Goal: Find specific page/section: Find specific page/section

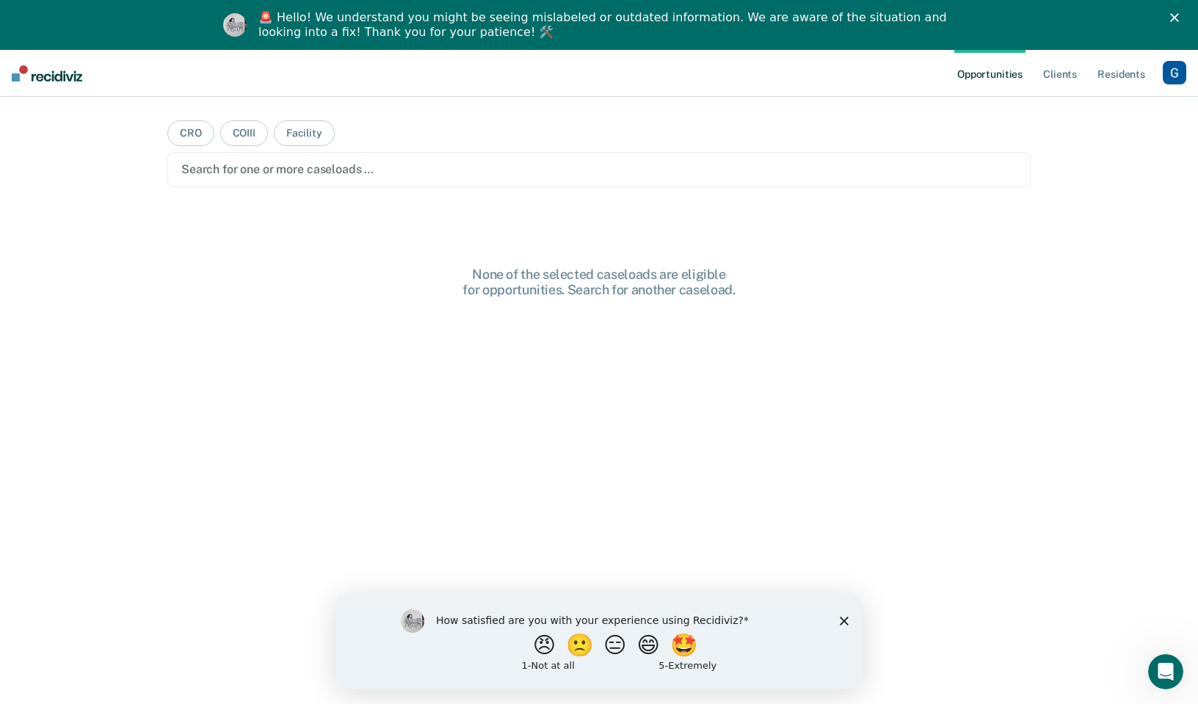
click at [1170, 18] on icon "Close" at bounding box center [1174, 17] width 9 height 9
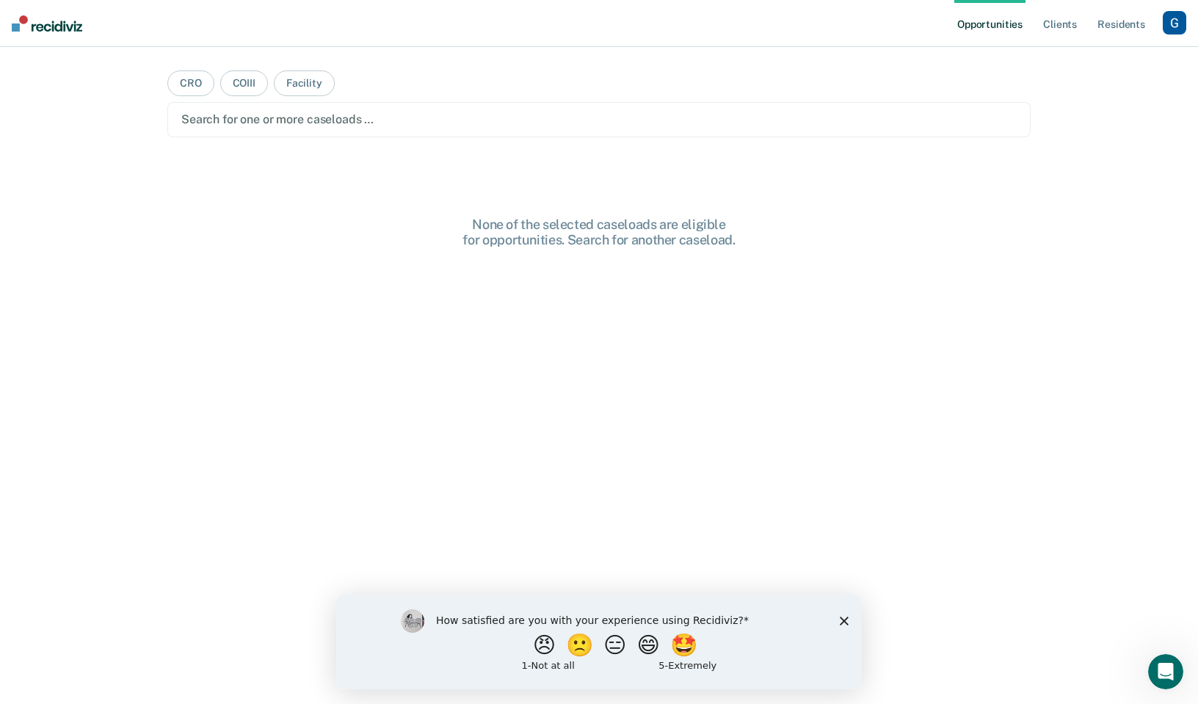
click at [1176, 33] on div "button" at bounding box center [1174, 22] width 23 height 23
click at [1083, 57] on link "Profile" at bounding box center [1115, 60] width 118 height 12
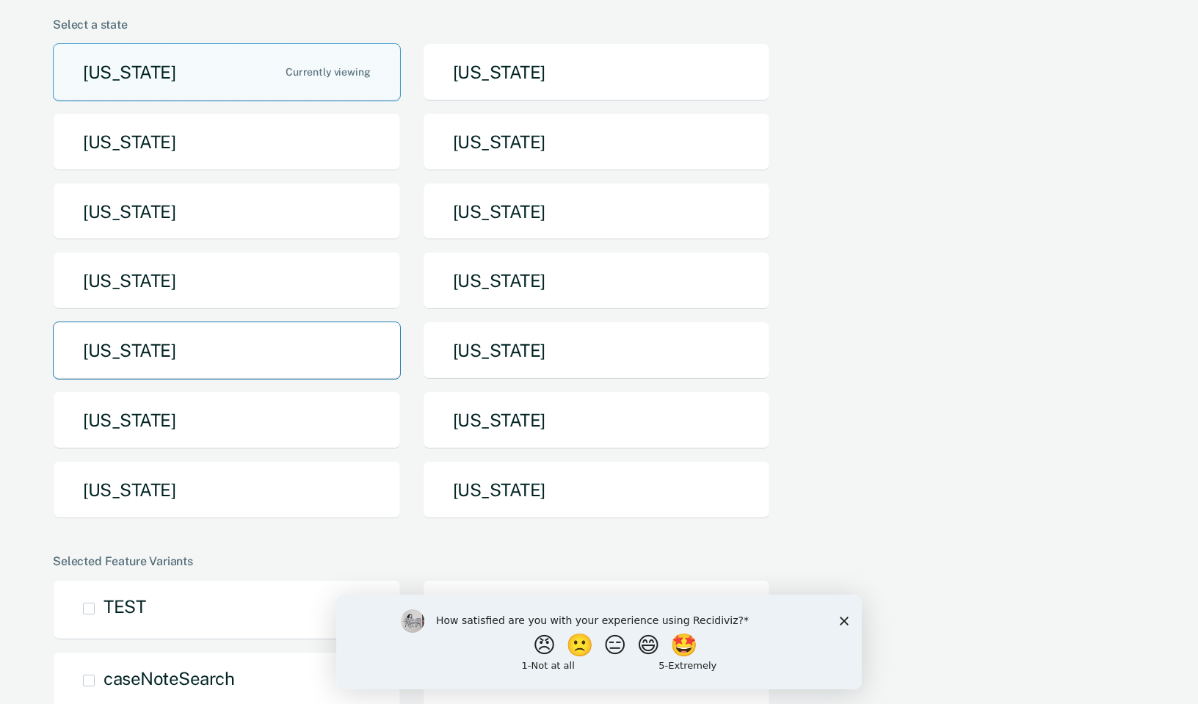
scroll to position [123, 0]
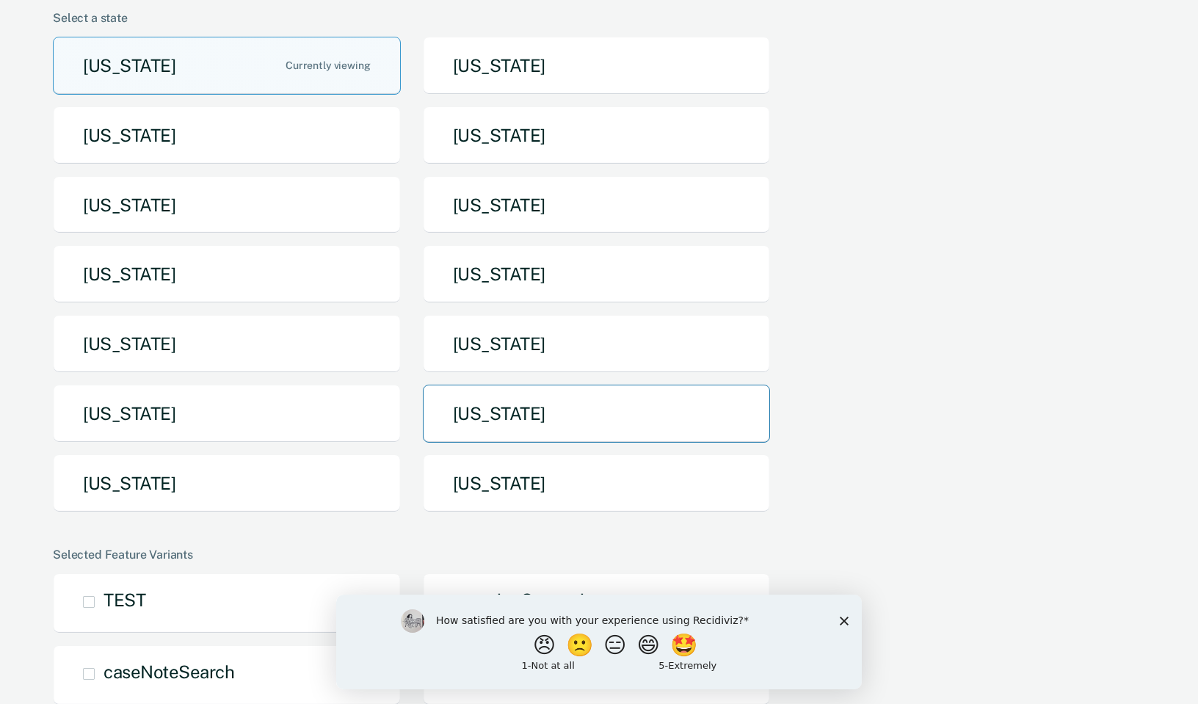
click at [549, 407] on button "[US_STATE]" at bounding box center [597, 414] width 348 height 58
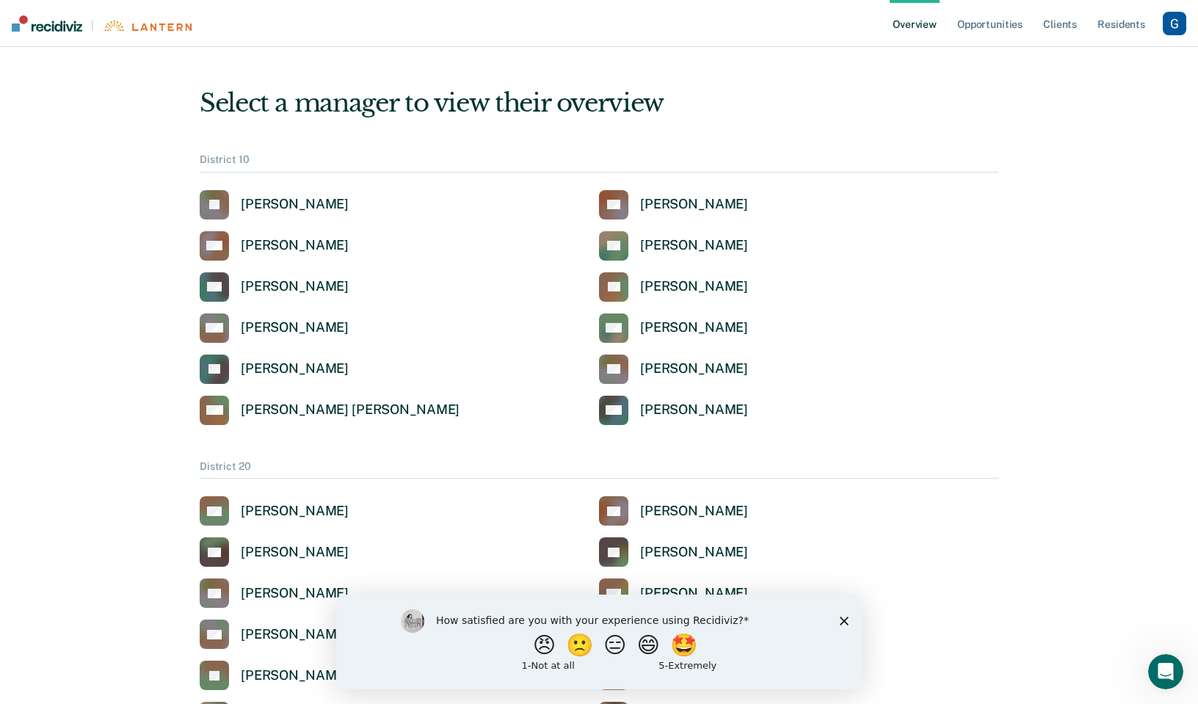
scroll to position [1815, 0]
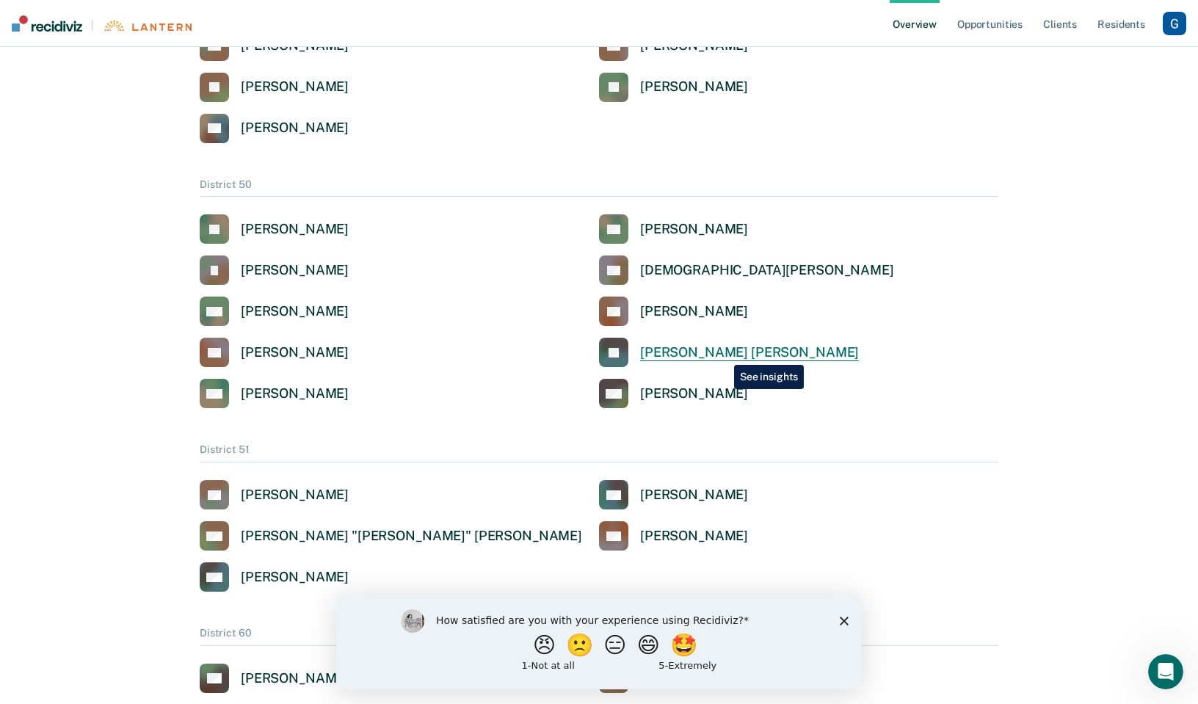
click at [723, 354] on div "[PERSON_NAME] [PERSON_NAME]" at bounding box center [749, 352] width 219 height 17
